Goal: Entertainment & Leisure: Browse casually

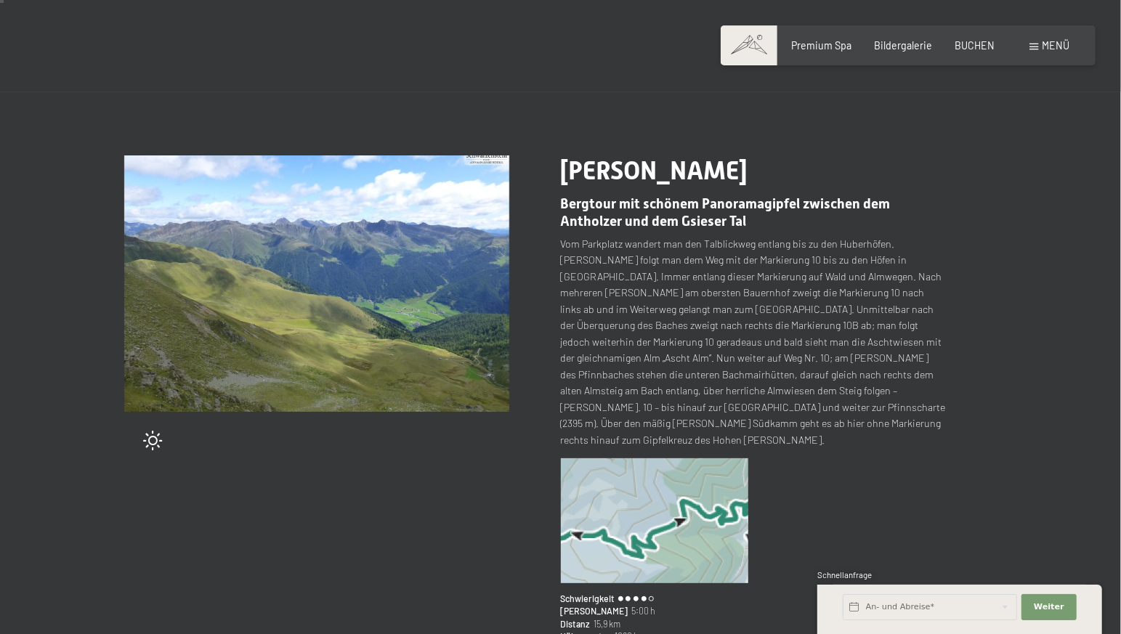
scroll to position [76, 0]
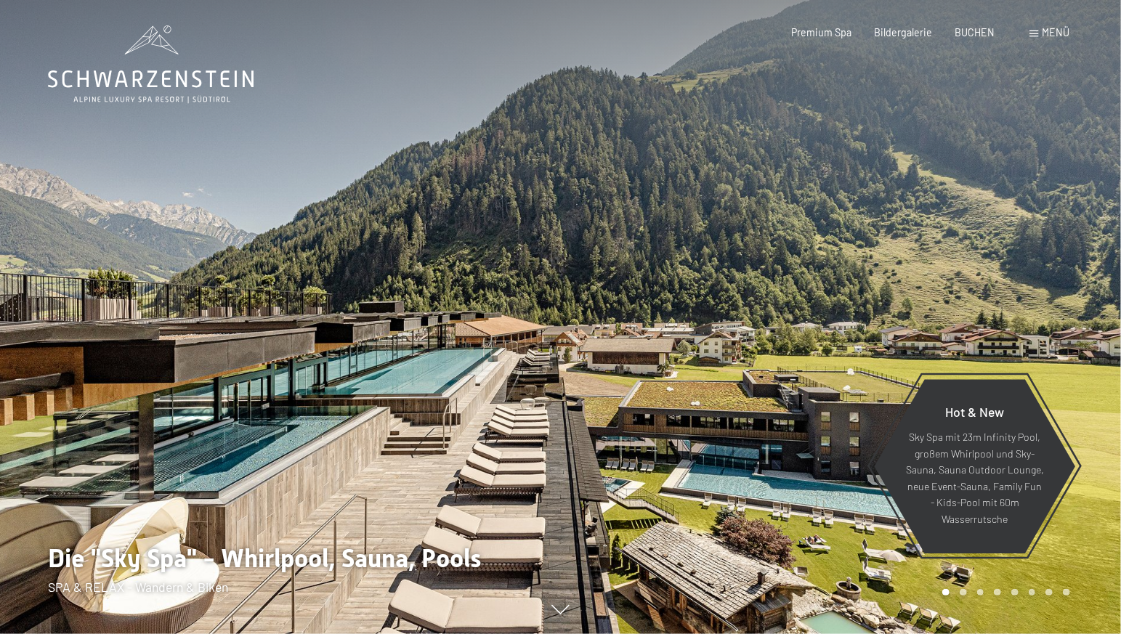
click at [1047, 31] on span "Menü" at bounding box center [1056, 32] width 28 height 12
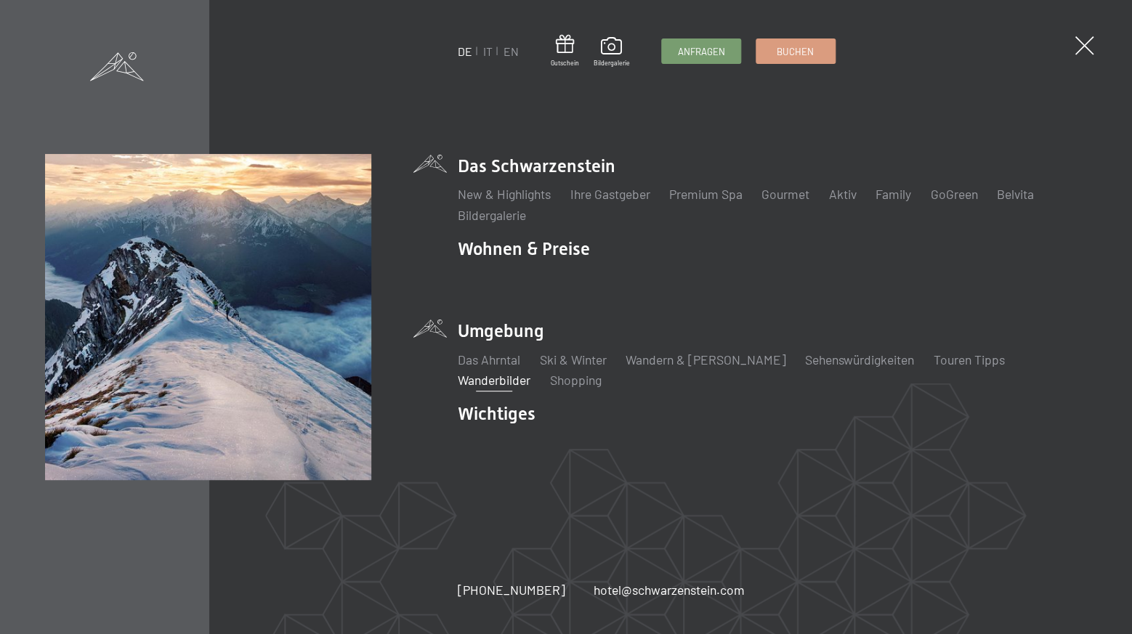
click at [530, 372] on link "Wanderbilder" at bounding box center [494, 380] width 73 height 16
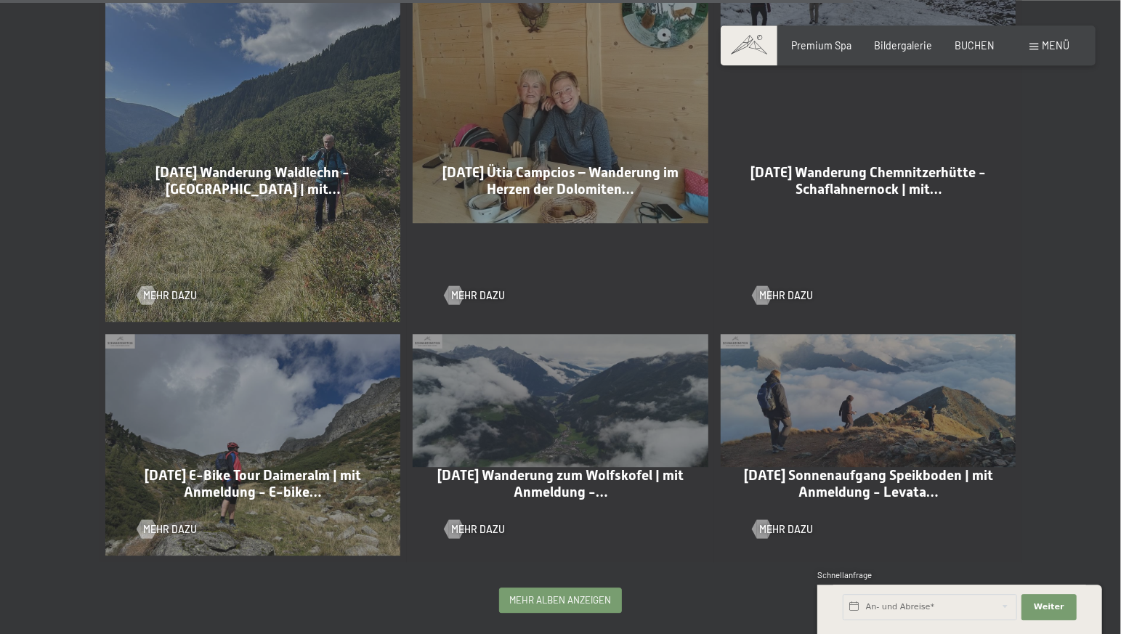
scroll to position [2593, 0]
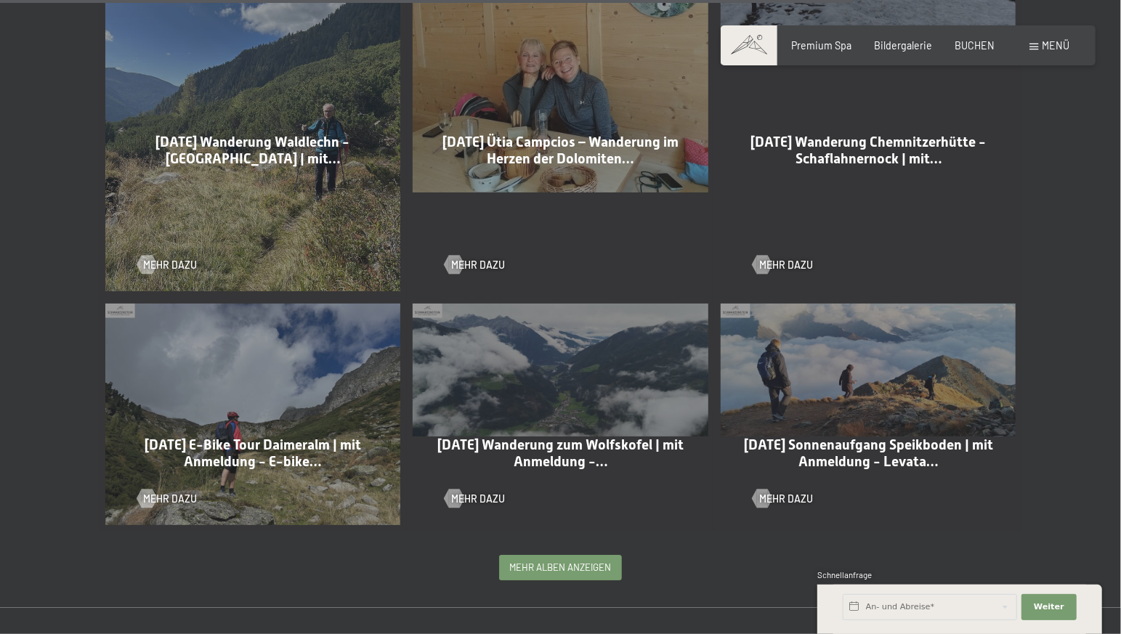
click at [534, 561] on span "mehr Alben anzeigen" at bounding box center [561, 567] width 102 height 13
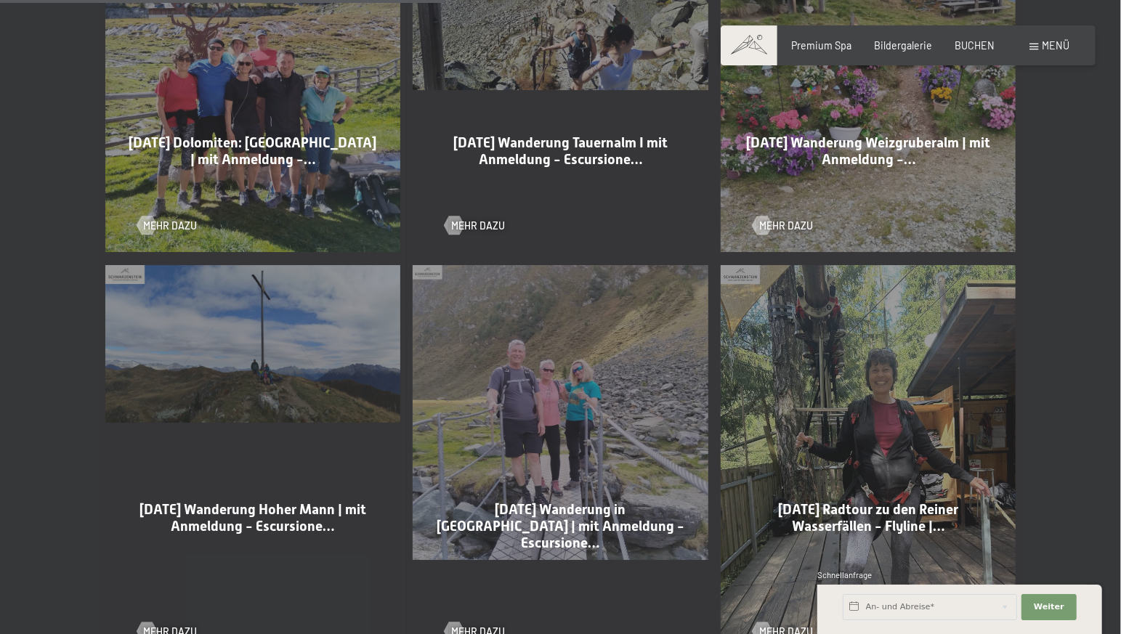
scroll to position [3585, 0]
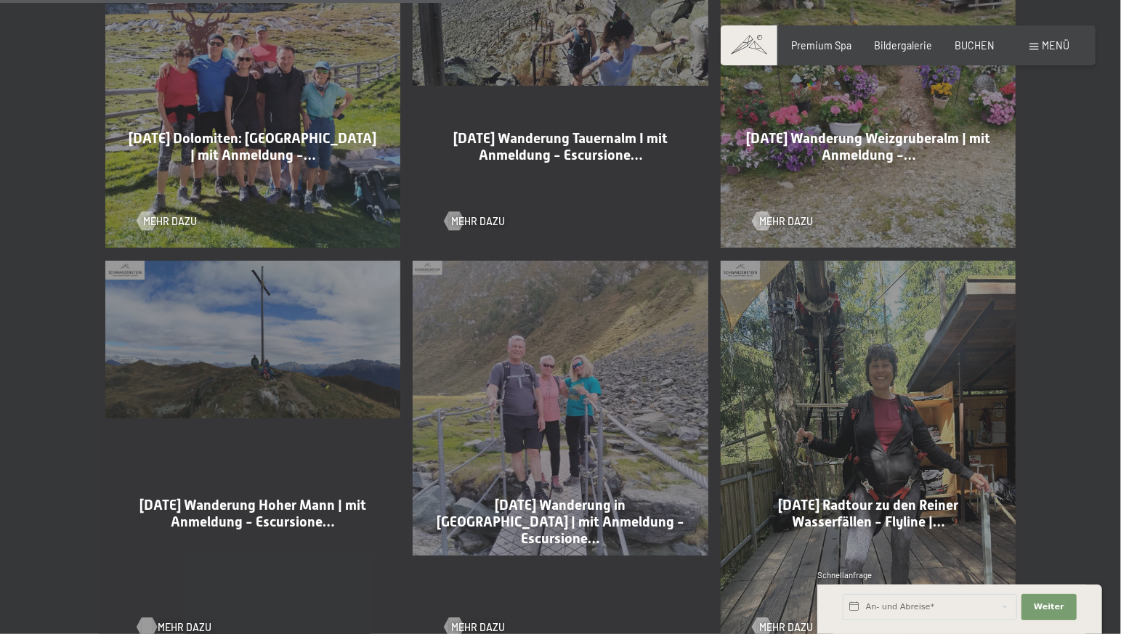
click at [176, 620] on span "Mehr dazu" at bounding box center [185, 627] width 54 height 15
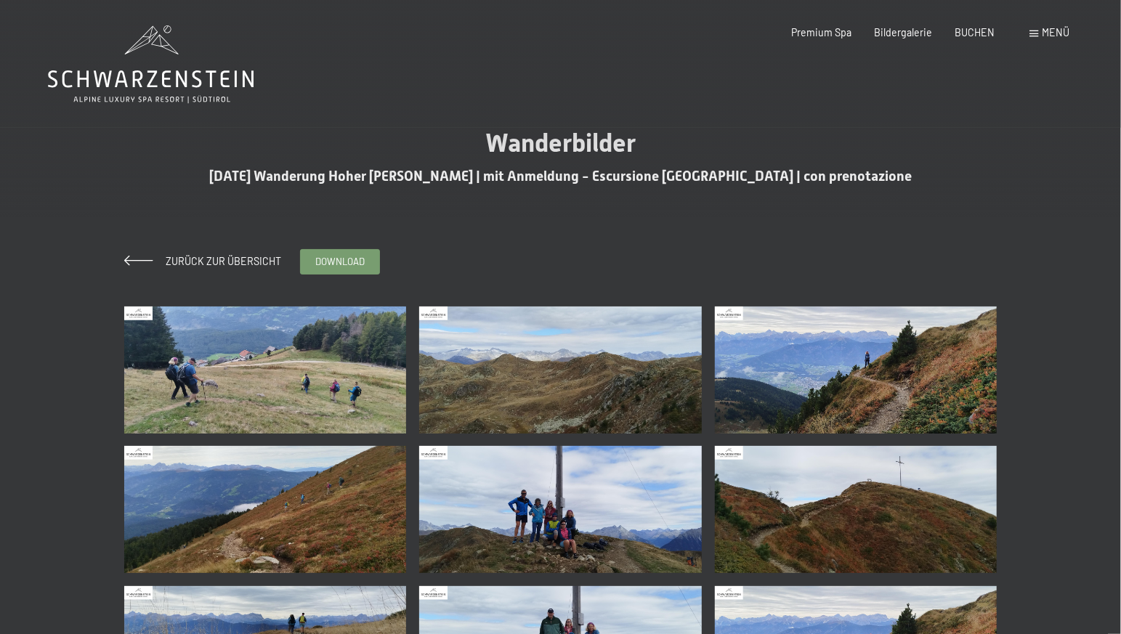
click at [293, 381] on img at bounding box center [265, 370] width 283 height 127
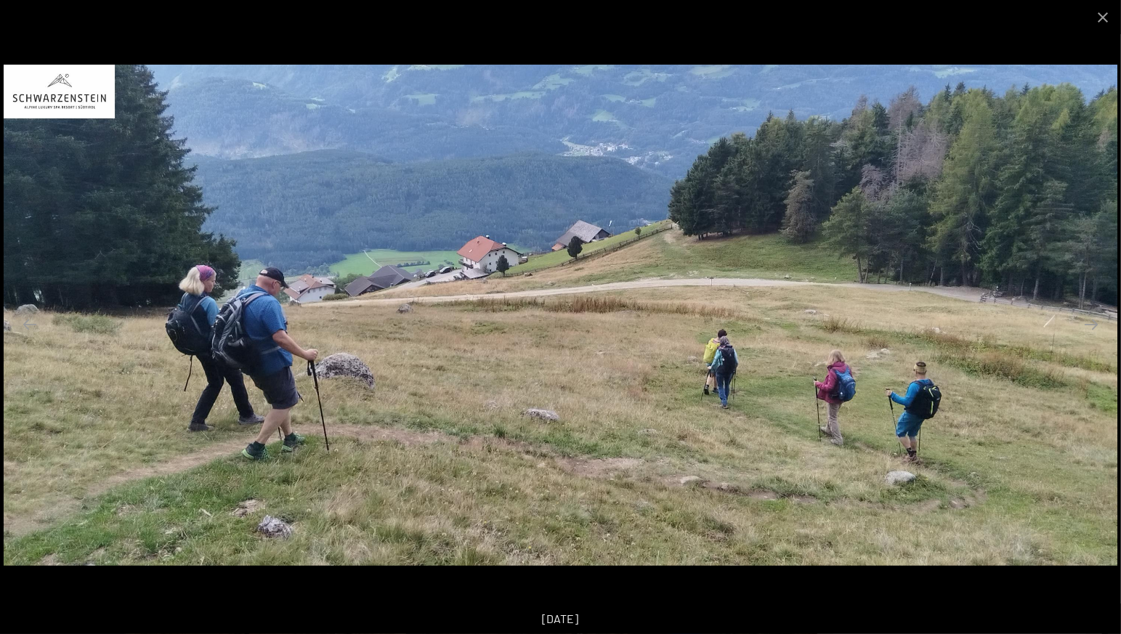
scroll to position [229, 0]
click at [1099, 20] on button "Close gallery" at bounding box center [1103, 17] width 36 height 34
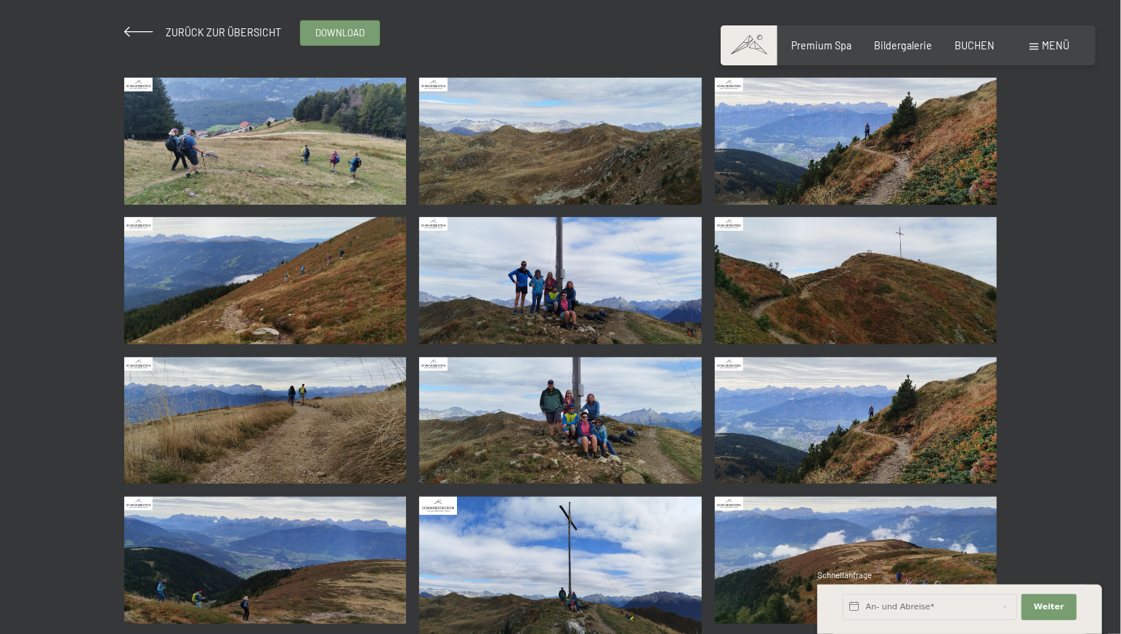
scroll to position [0, 0]
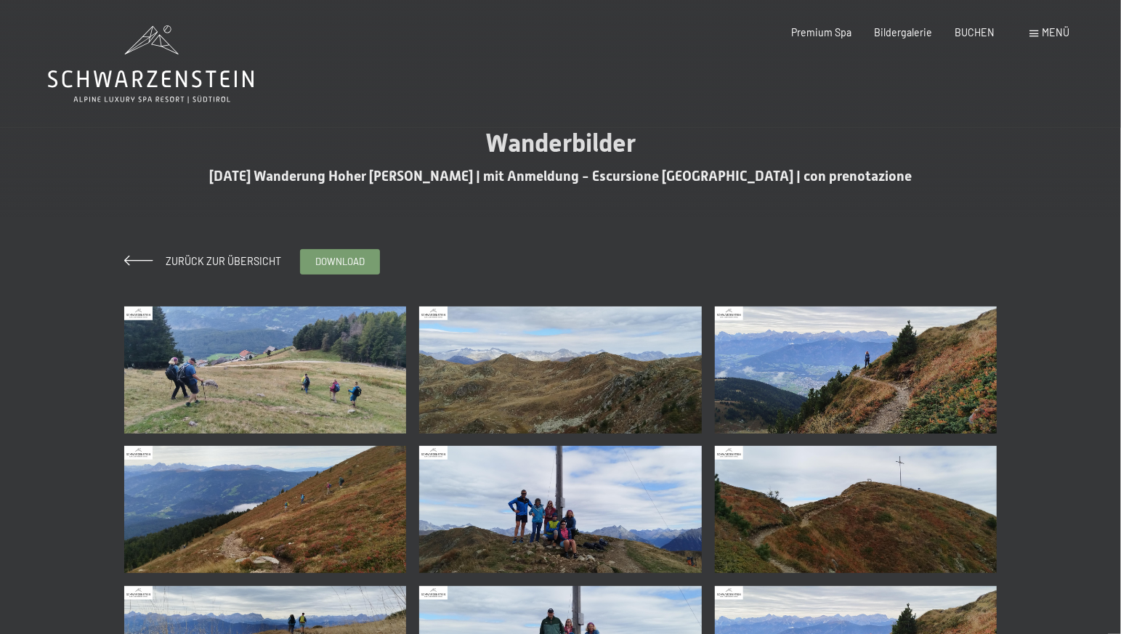
click at [576, 404] on img at bounding box center [560, 370] width 283 height 127
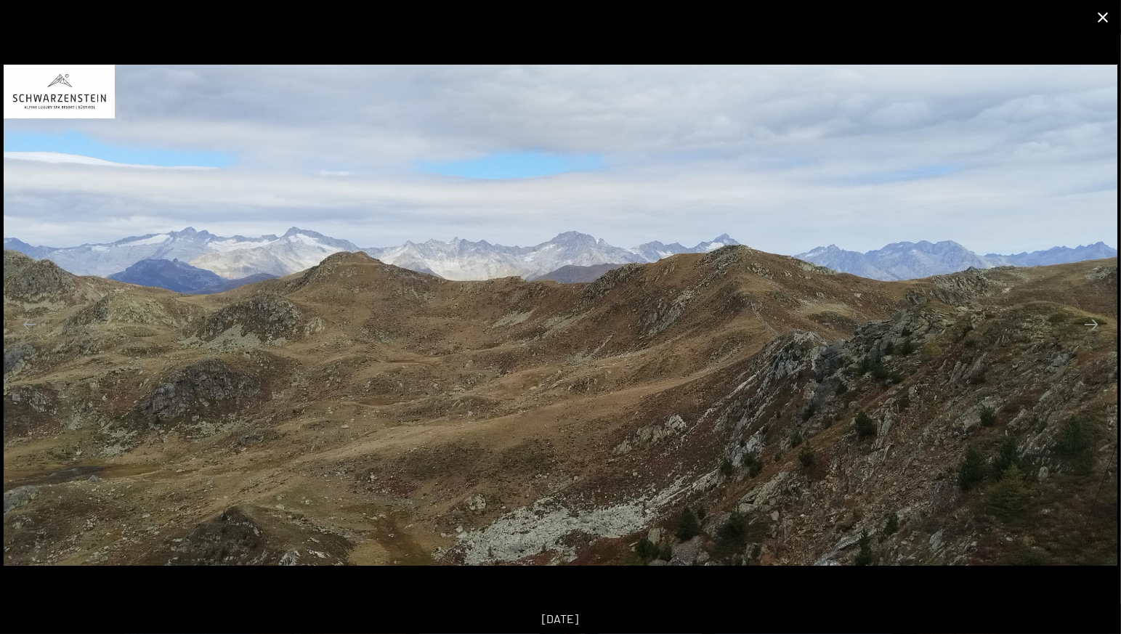
click at [1098, 14] on button "Close gallery" at bounding box center [1103, 17] width 36 height 34
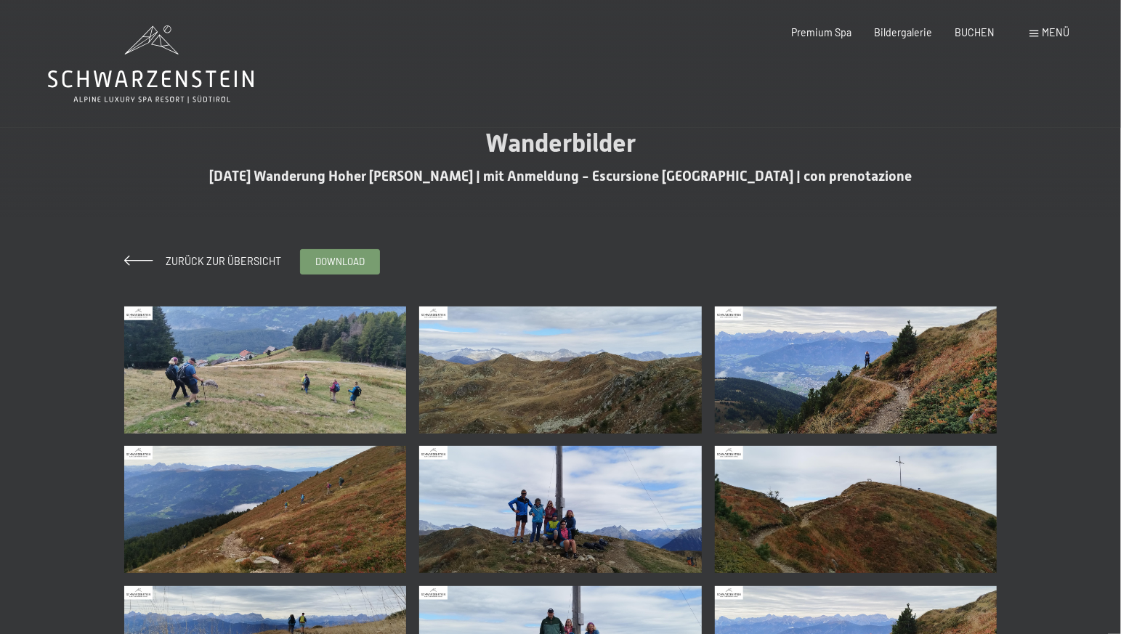
click at [557, 519] on img at bounding box center [560, 509] width 283 height 127
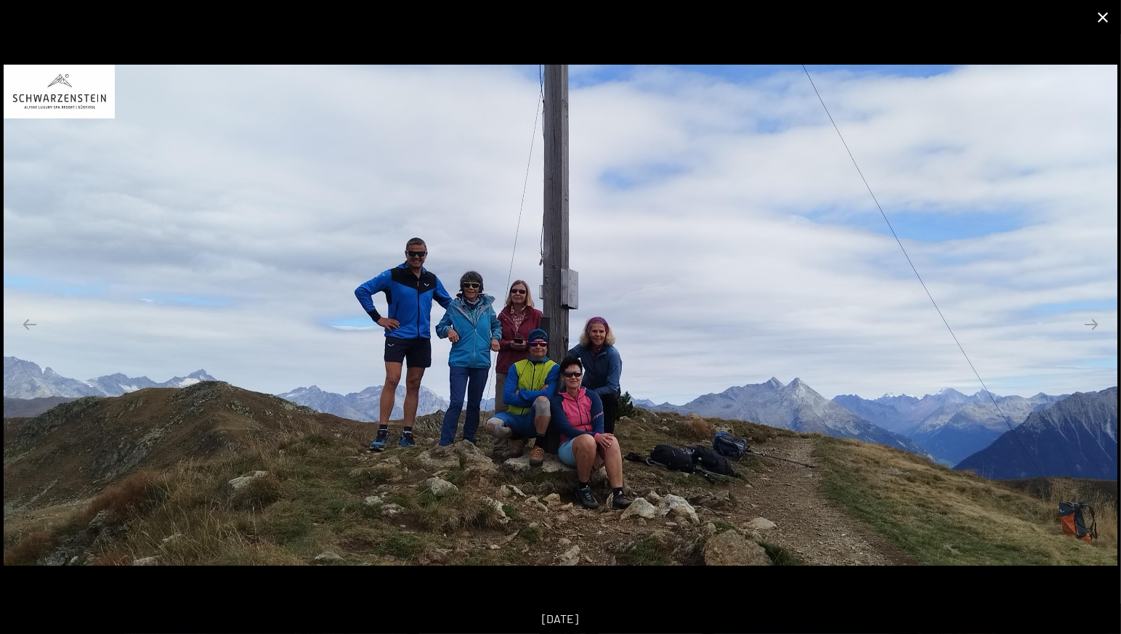
click at [1103, 17] on button "Close gallery" at bounding box center [1103, 17] width 36 height 34
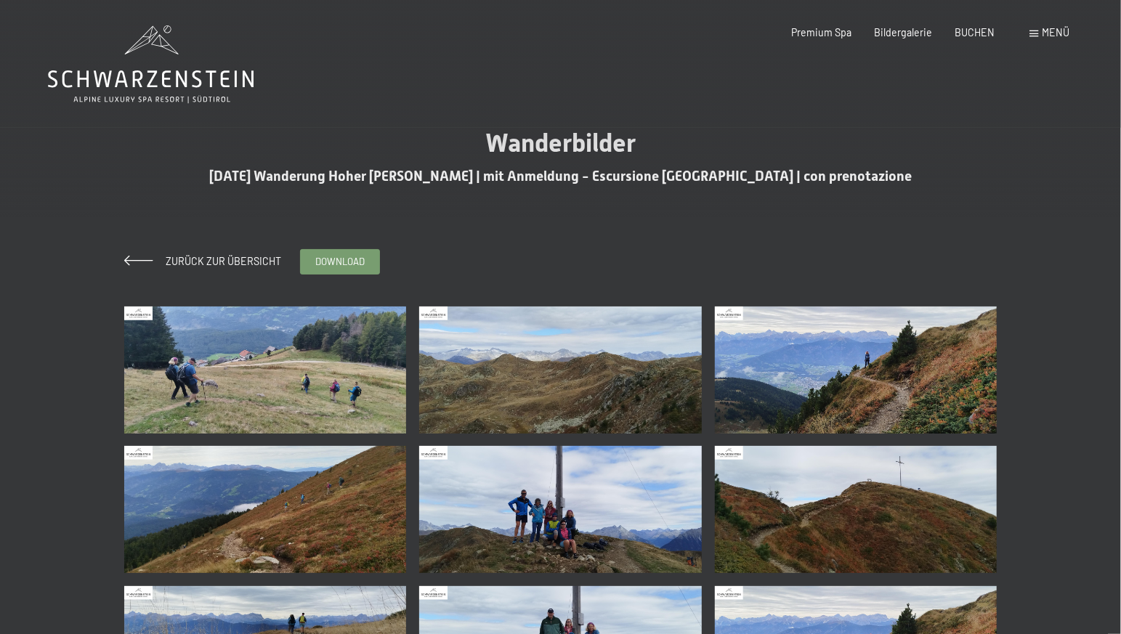
click at [579, 505] on img at bounding box center [560, 509] width 283 height 127
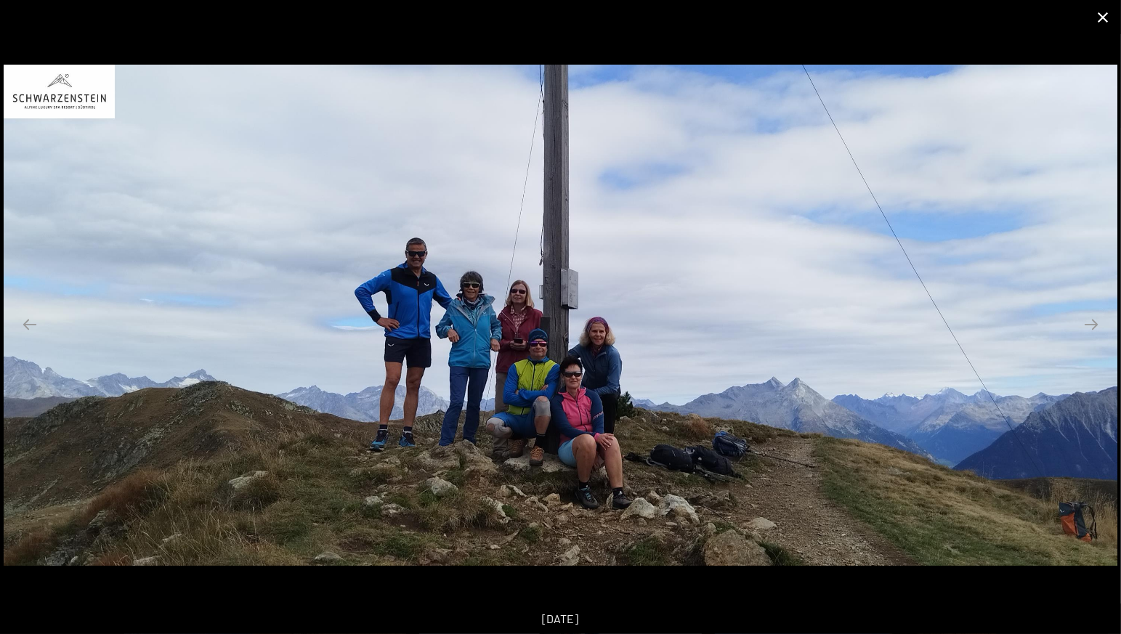
click at [1110, 19] on button "Close gallery" at bounding box center [1103, 17] width 36 height 34
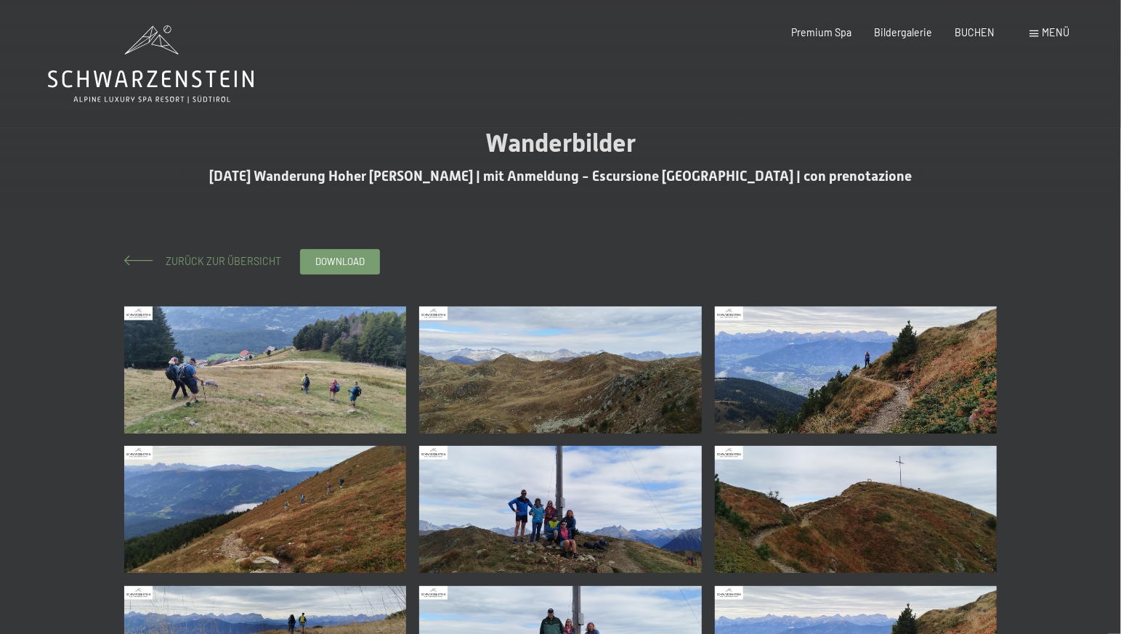
click at [166, 260] on span "Zurück zur Übersicht" at bounding box center [218, 261] width 126 height 12
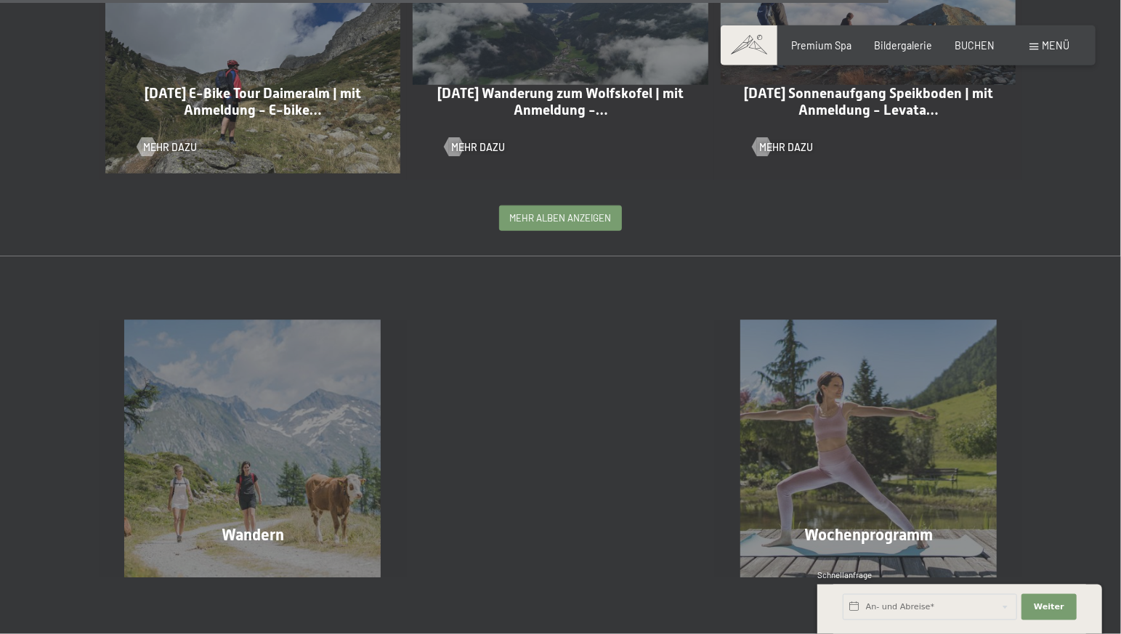
scroll to position [2975, 0]
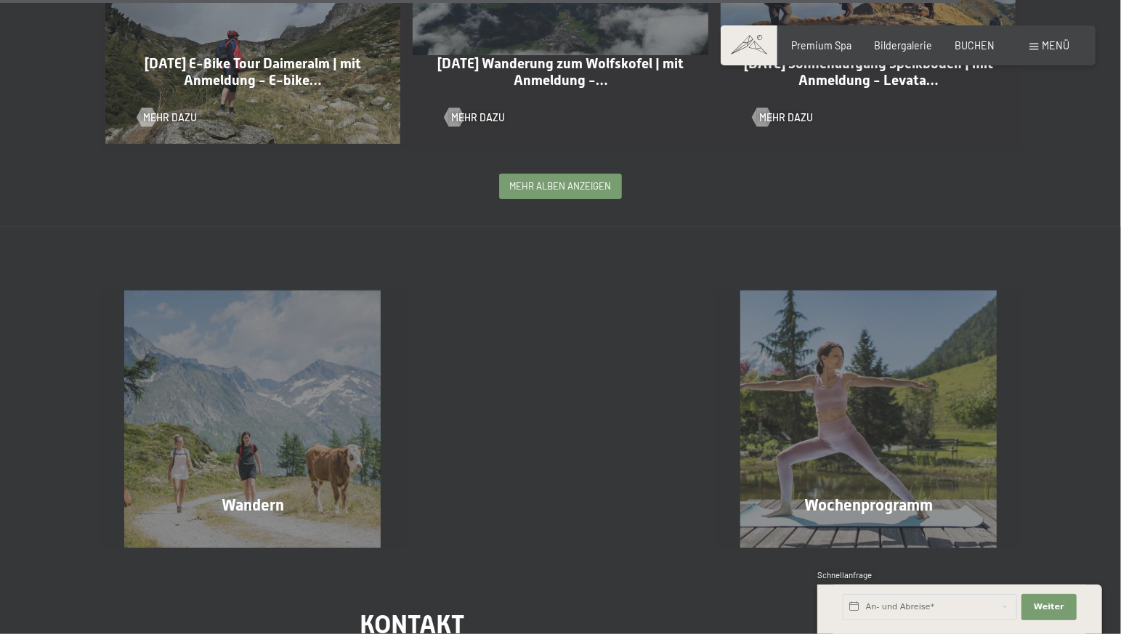
click at [547, 179] on span "mehr Alben anzeigen" at bounding box center [561, 185] width 102 height 13
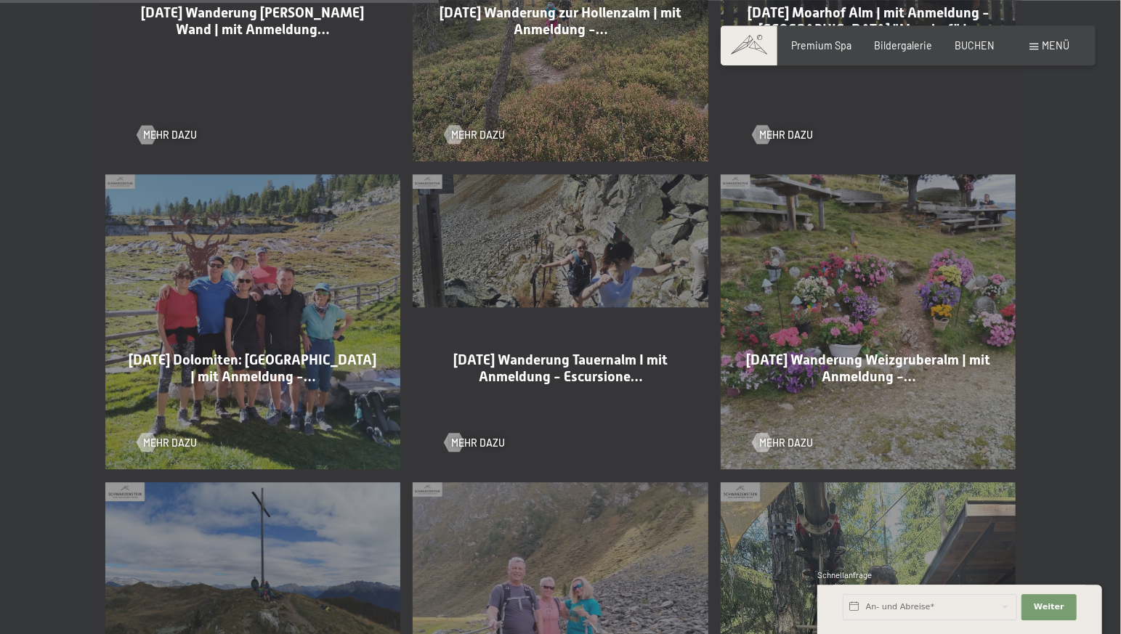
scroll to position [3432, 0]
